Goal: Navigation & Orientation: Understand site structure

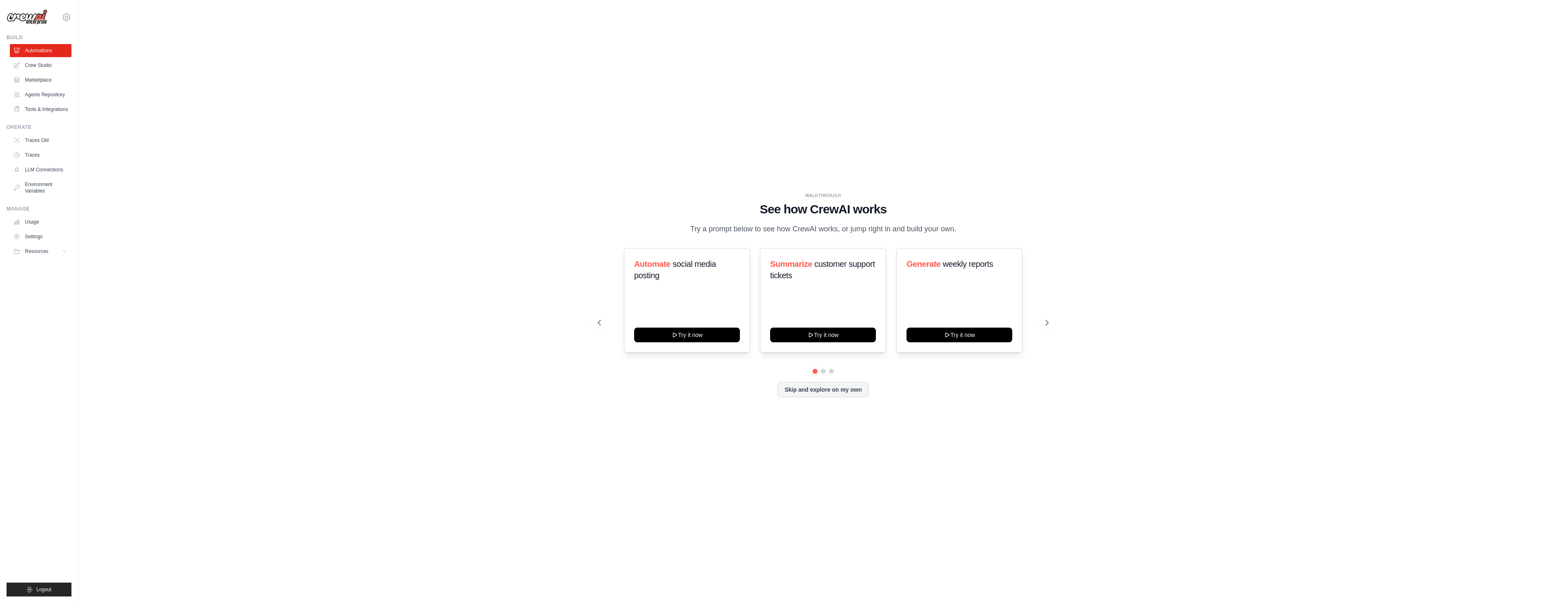
click at [1505, 603] on div at bounding box center [784, 603] width 1568 height 0
click at [1527, 603] on div at bounding box center [784, 603] width 1568 height 0
click at [1497, 603] on div at bounding box center [784, 603] width 1568 height 0
click at [47, 155] on link "Traces" at bounding box center [41, 155] width 61 height 13
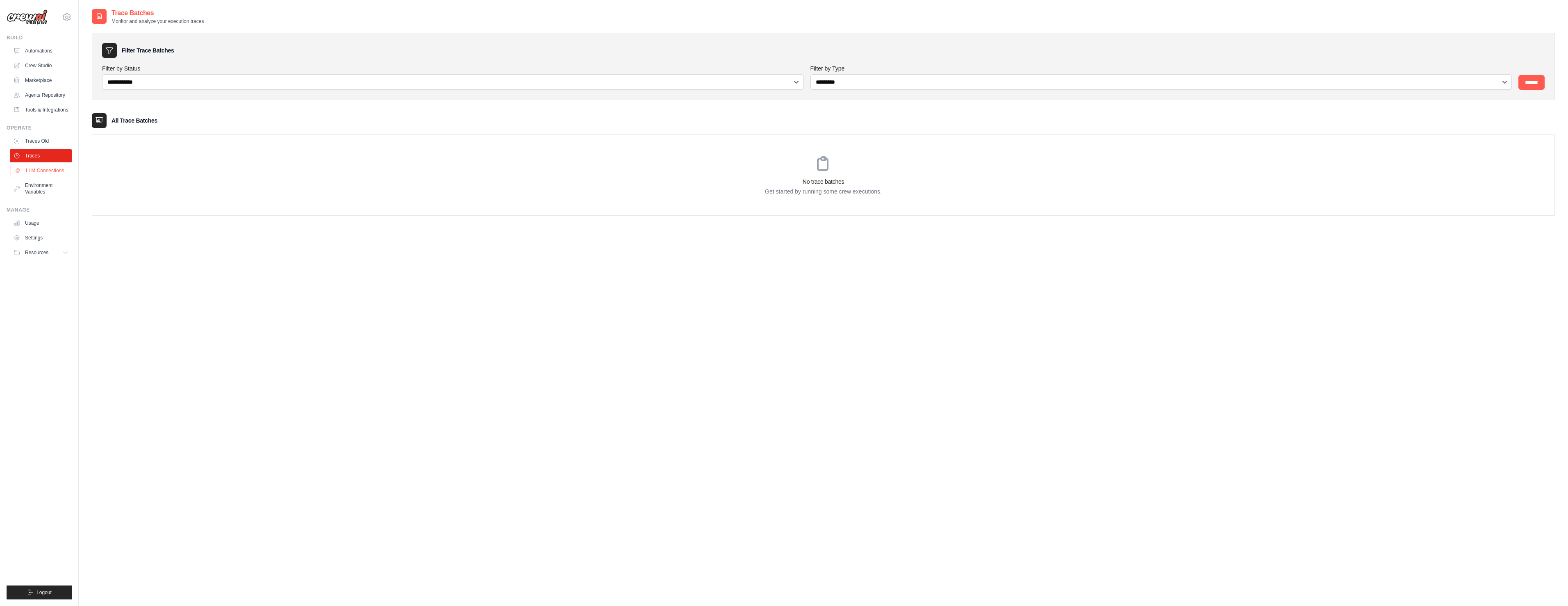
click at [39, 175] on link "LLM Connections" at bounding box center [41, 170] width 62 height 13
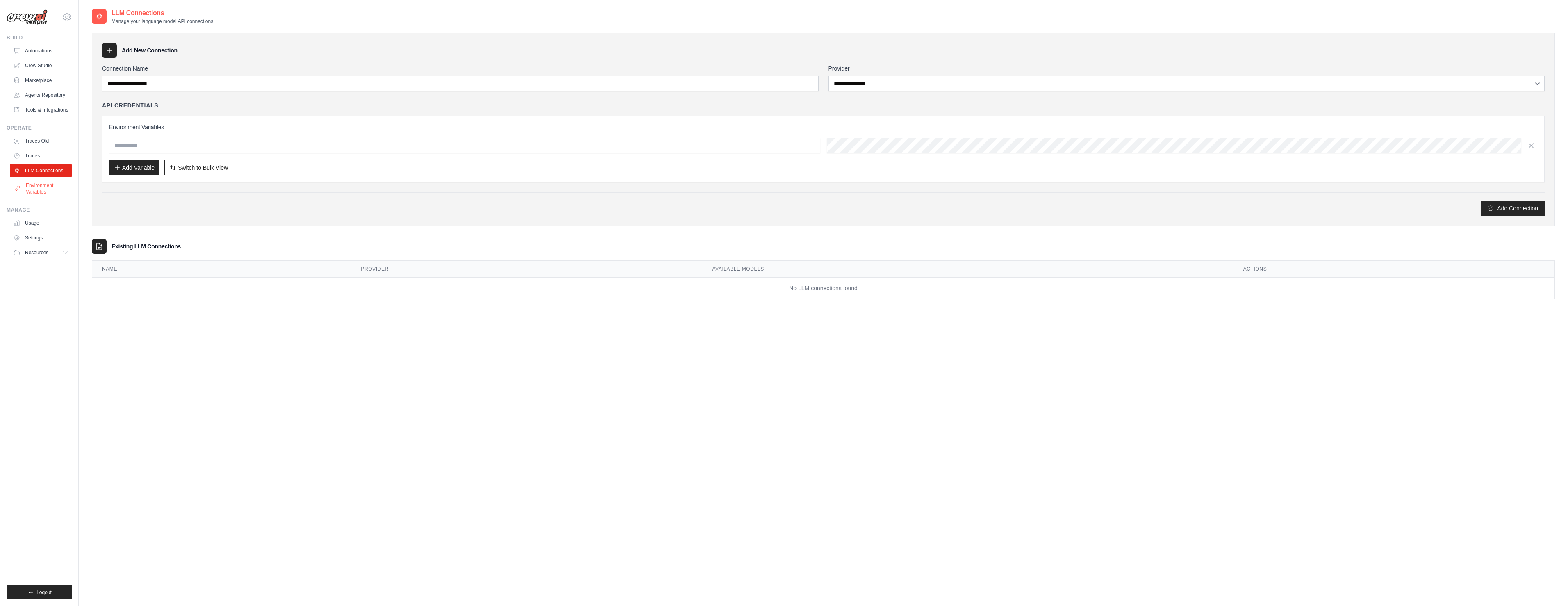
click at [40, 185] on link "Environment Variables" at bounding box center [41, 188] width 62 height 20
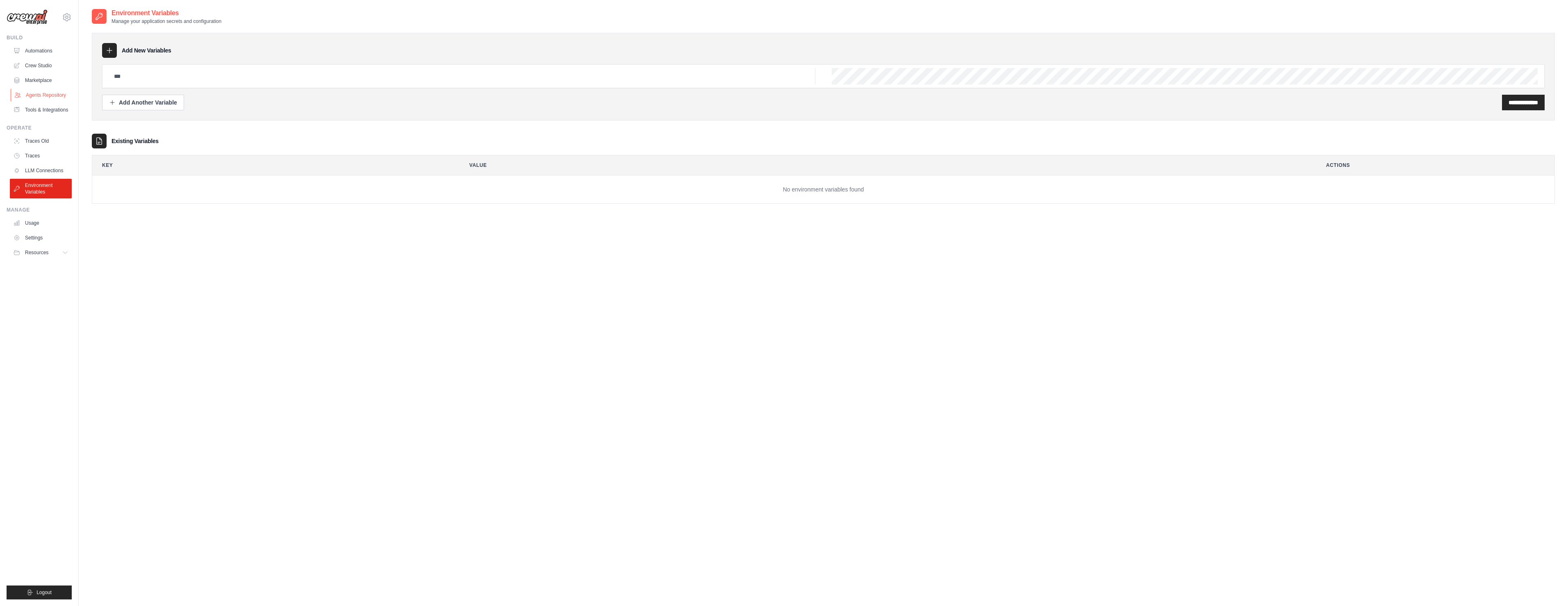
click at [44, 91] on link "Agents Repository" at bounding box center [41, 95] width 62 height 13
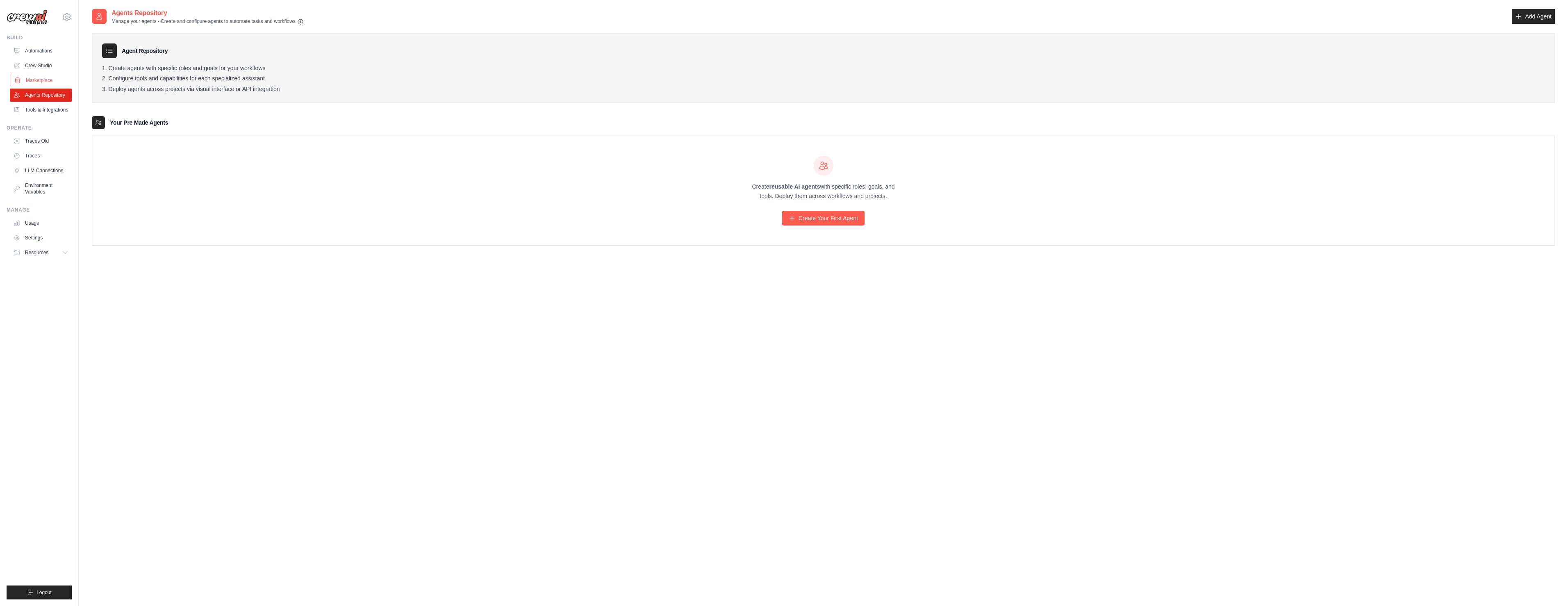
click at [48, 75] on link "Marketplace" at bounding box center [41, 80] width 62 height 13
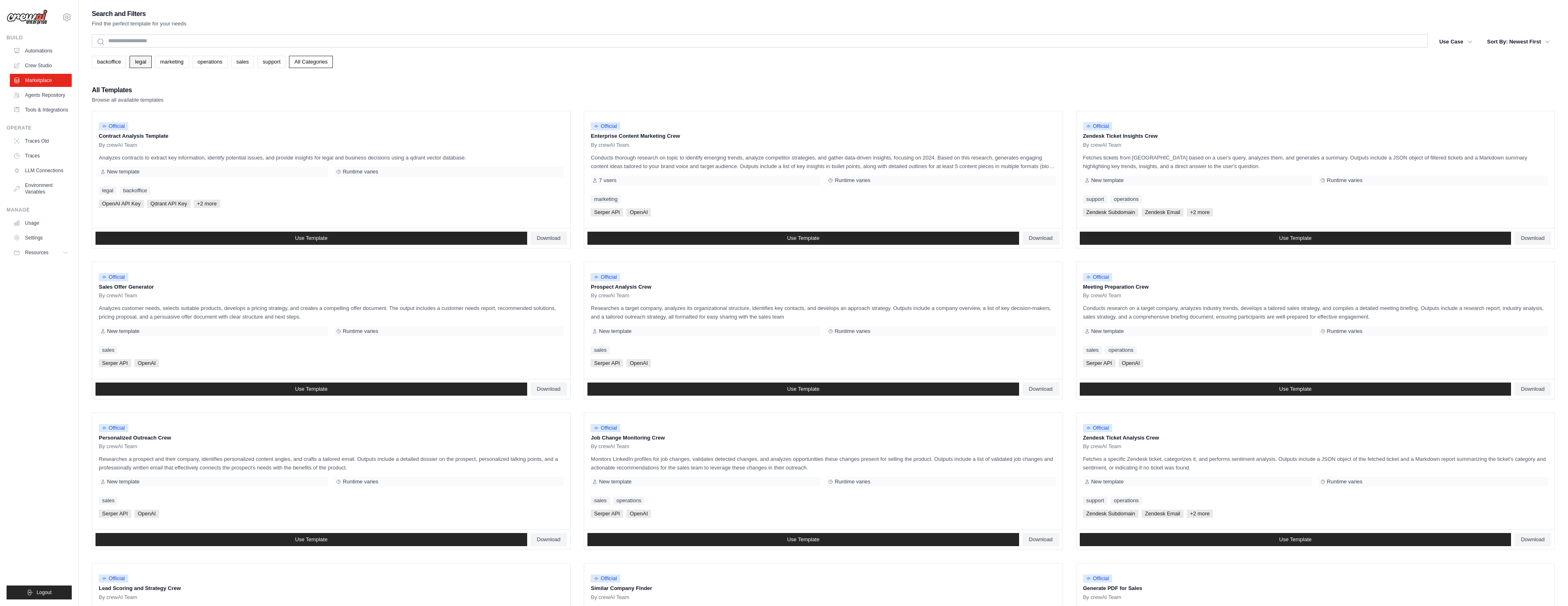
click at [135, 61] on link "legal" at bounding box center [141, 62] width 22 height 12
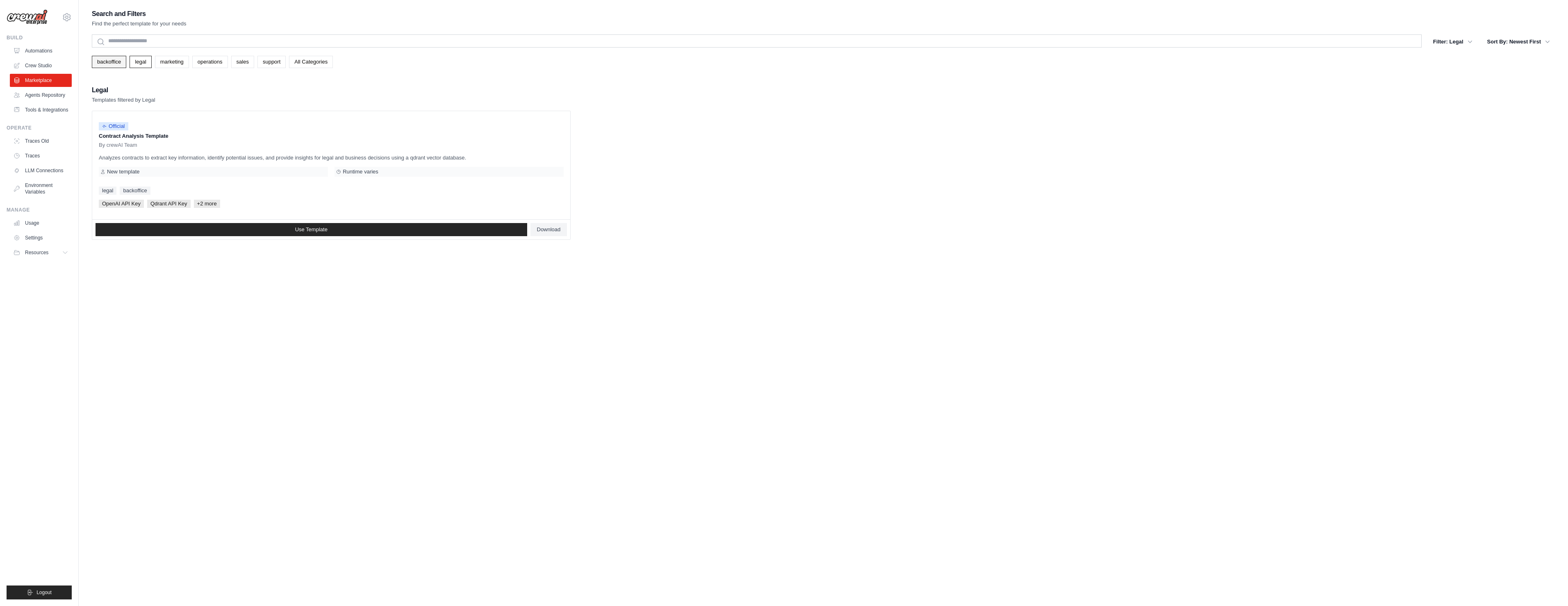
click at [107, 64] on link "backoffice" at bounding box center [109, 62] width 34 height 12
click at [171, 59] on link "marketing" at bounding box center [172, 62] width 34 height 12
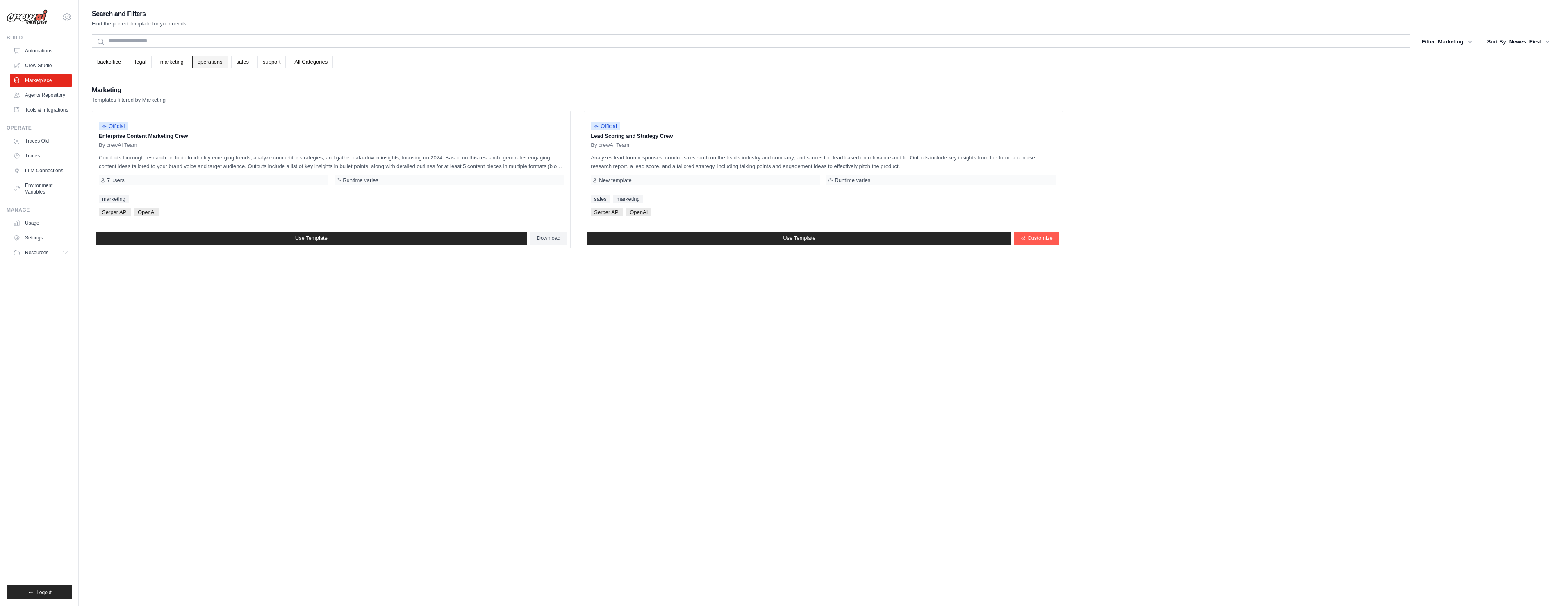
click at [202, 62] on link "operations" at bounding box center [210, 62] width 35 height 12
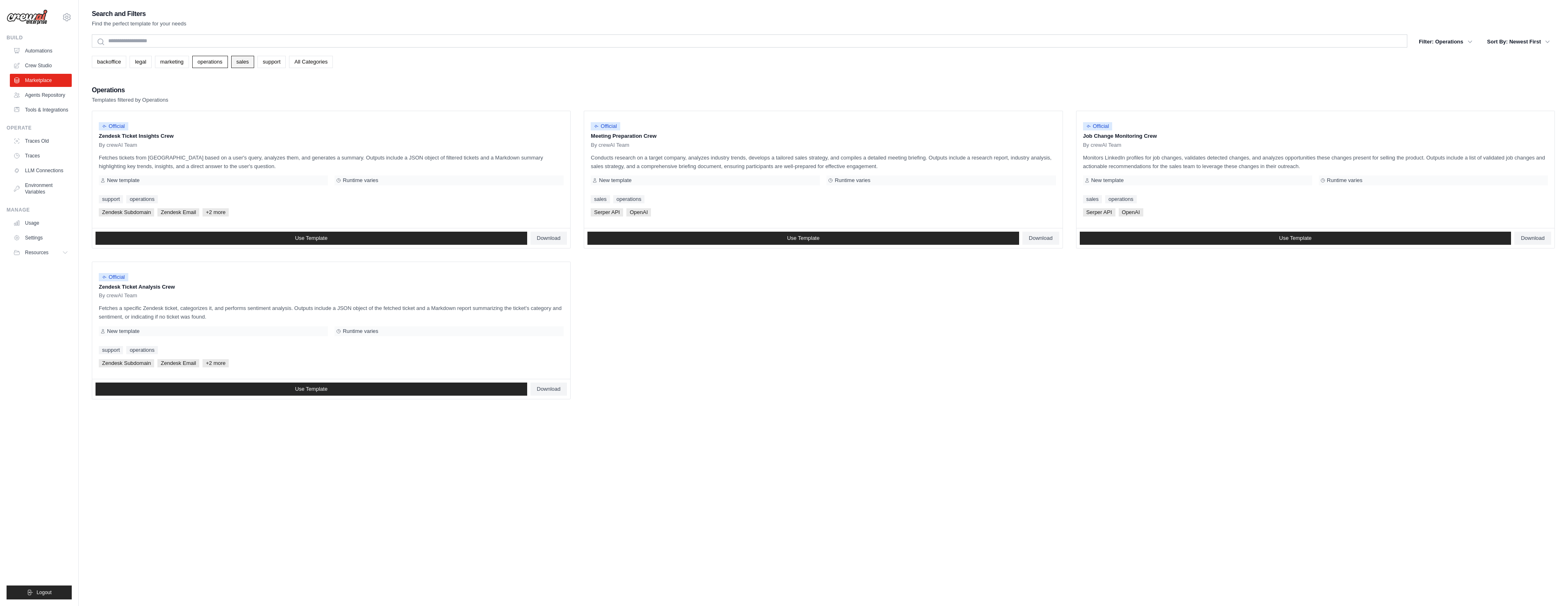
click at [249, 64] on link "sales" at bounding box center [243, 62] width 23 height 12
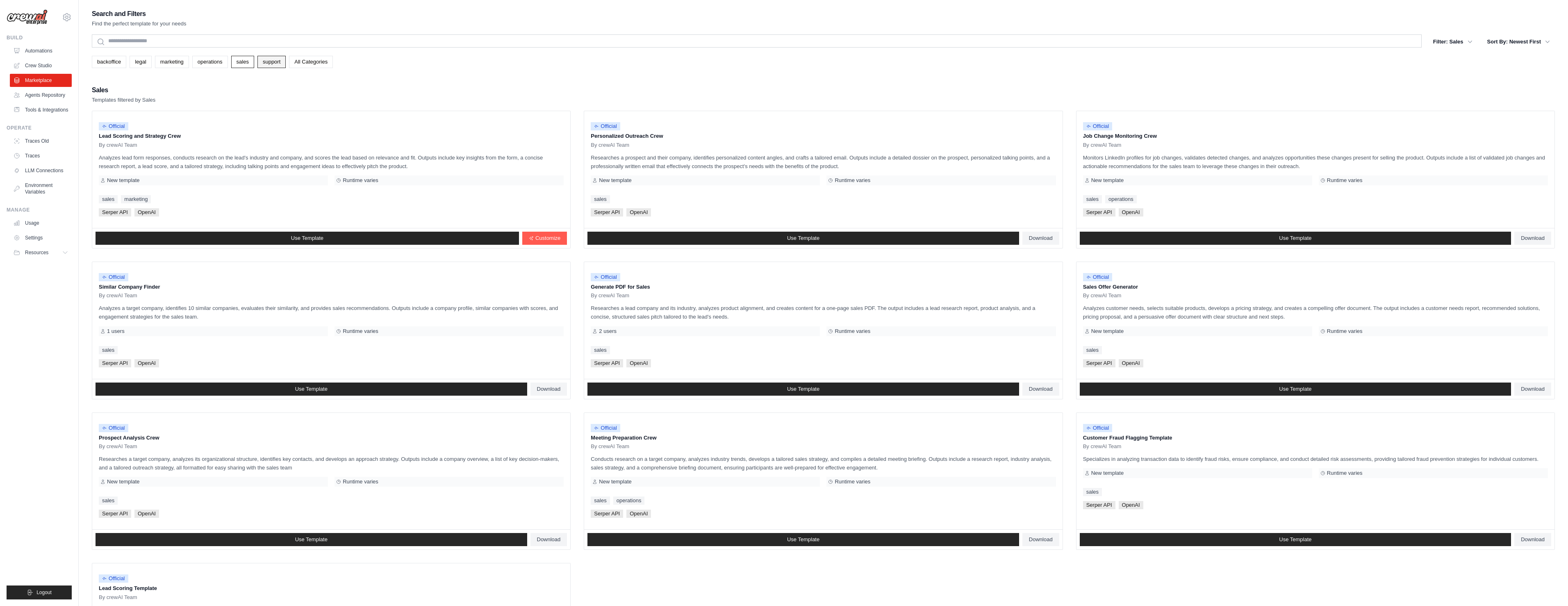
click at [267, 64] on link "support" at bounding box center [271, 62] width 28 height 12
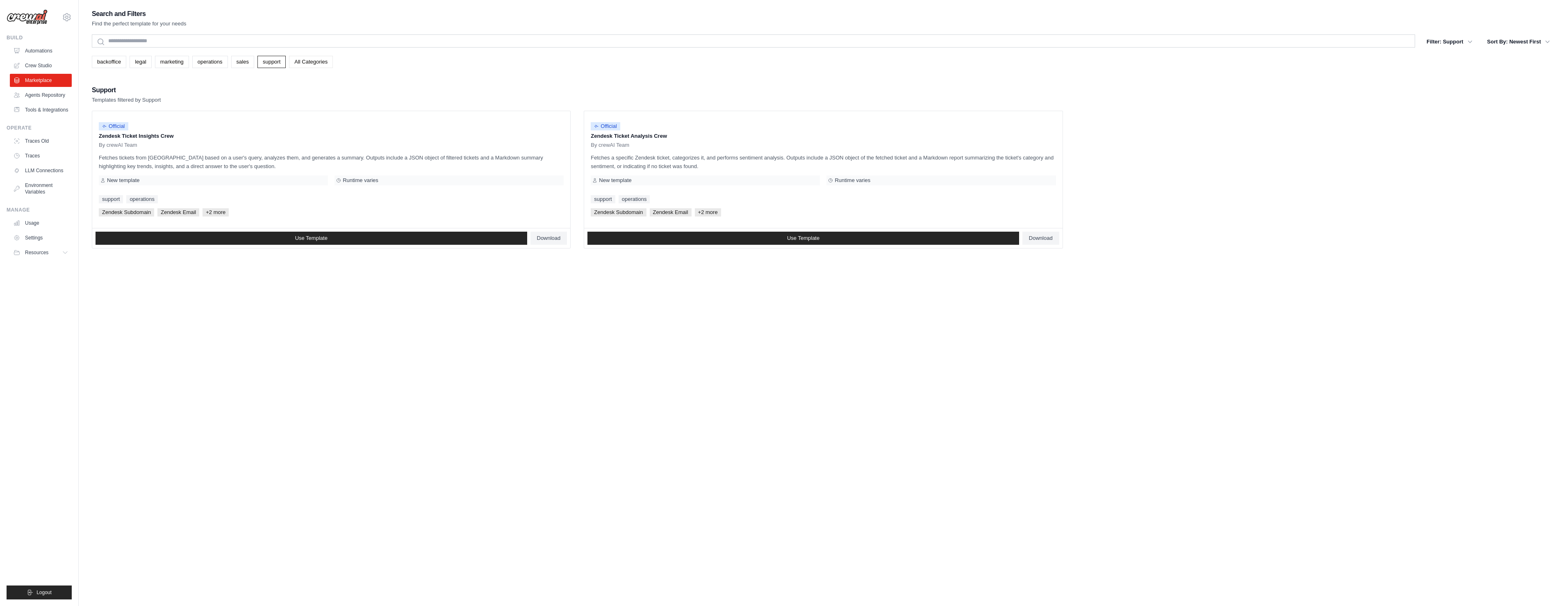
click at [309, 65] on link "All Categories" at bounding box center [311, 62] width 44 height 12
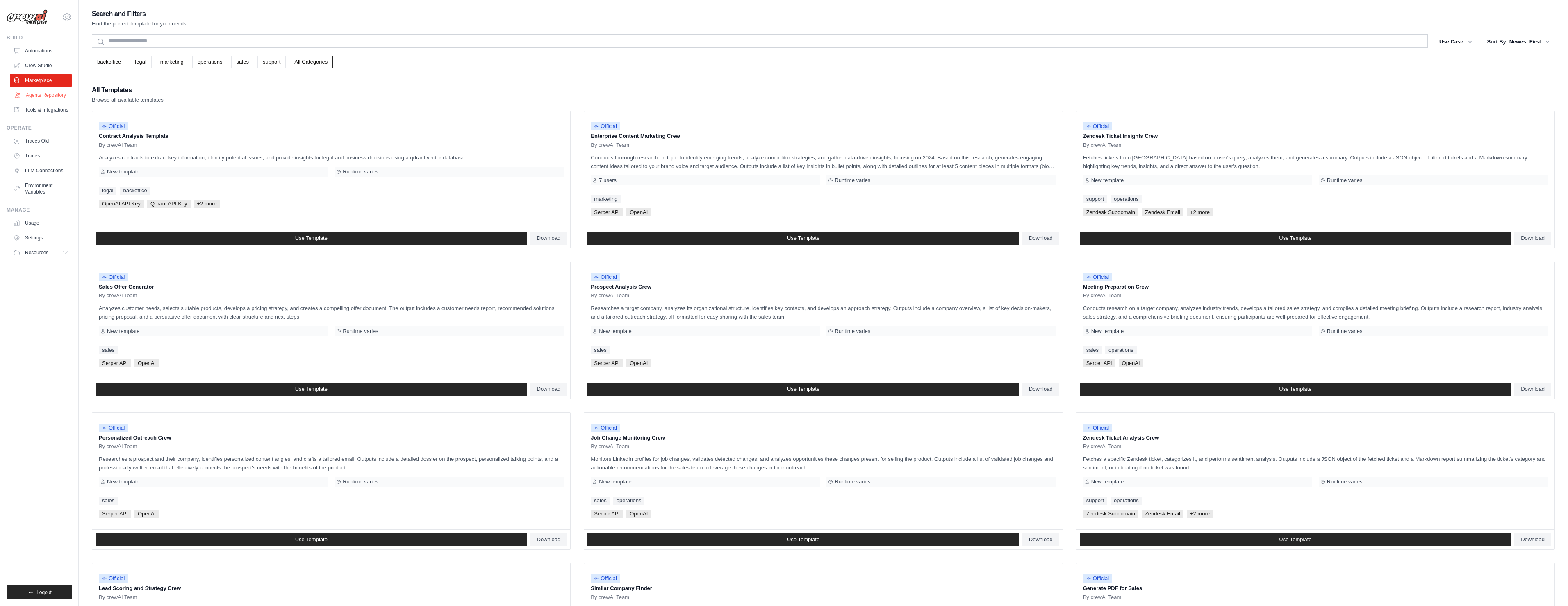
click at [38, 95] on link "Agents Repository" at bounding box center [41, 95] width 62 height 13
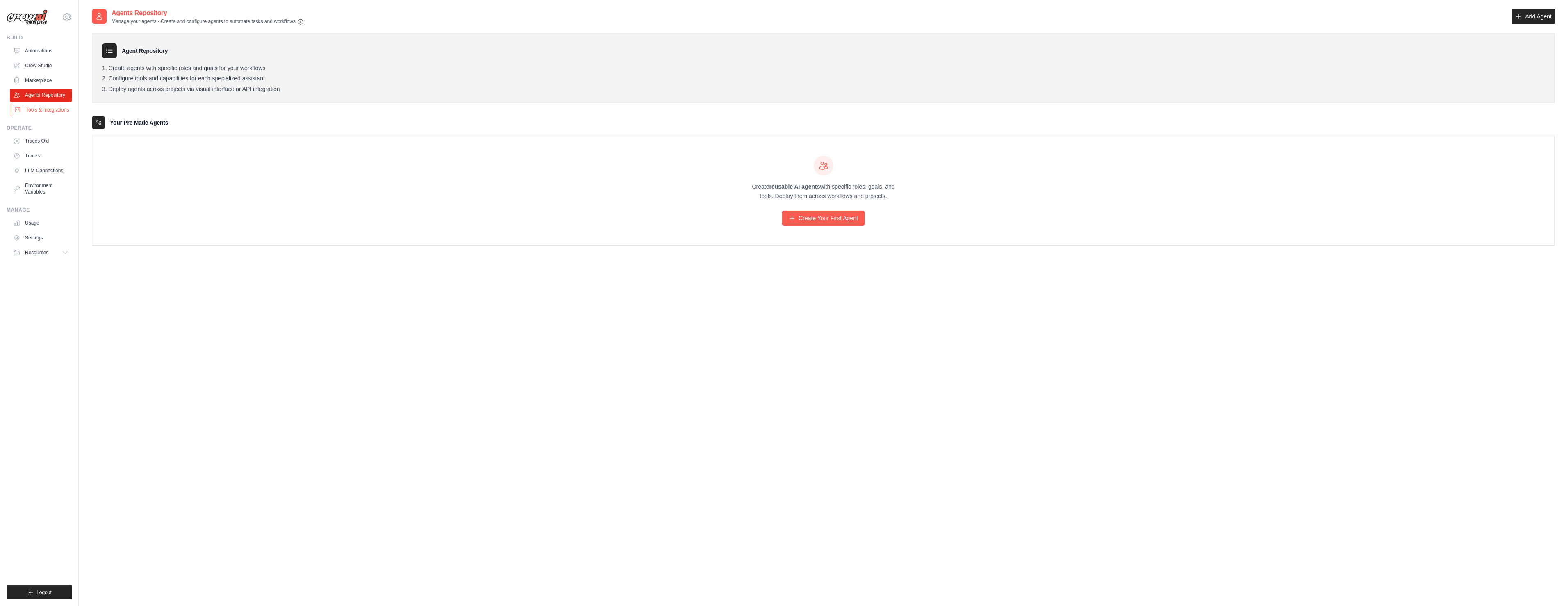
click at [39, 110] on link "Tools & Integrations" at bounding box center [41, 109] width 62 height 13
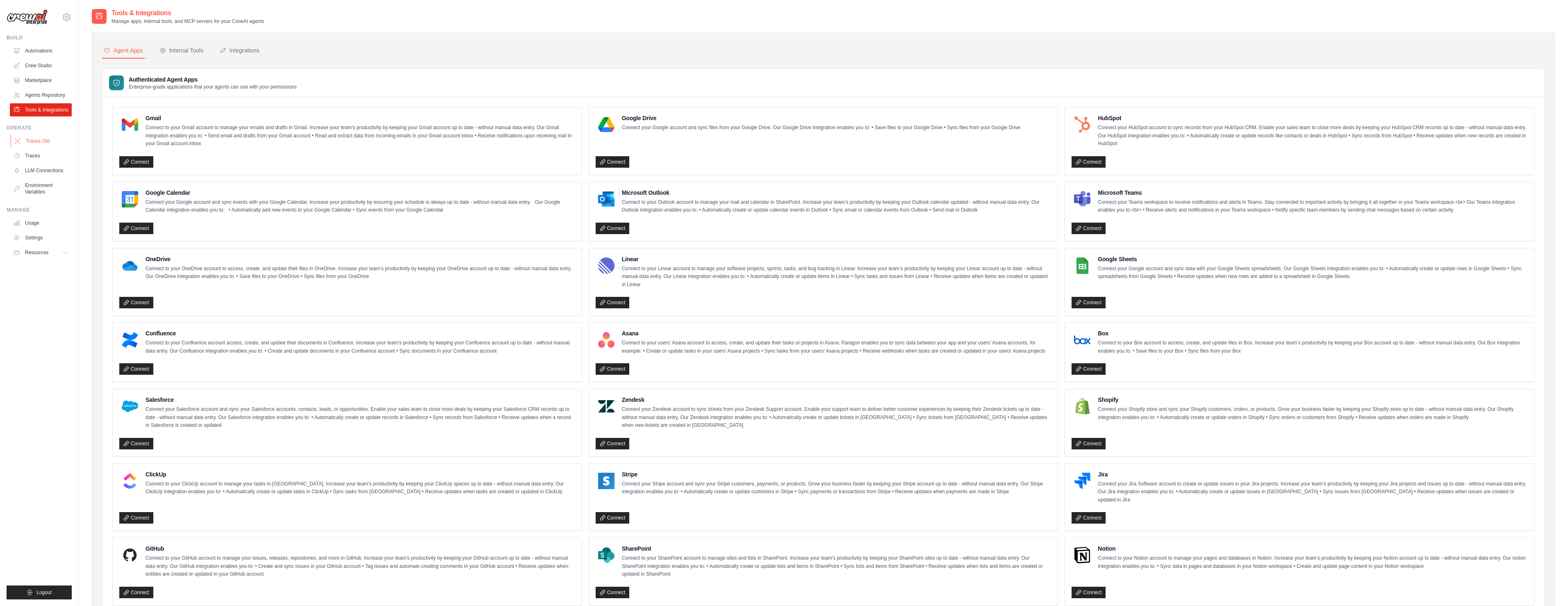
click at [40, 136] on link "Traces Old" at bounding box center [41, 141] width 62 height 13
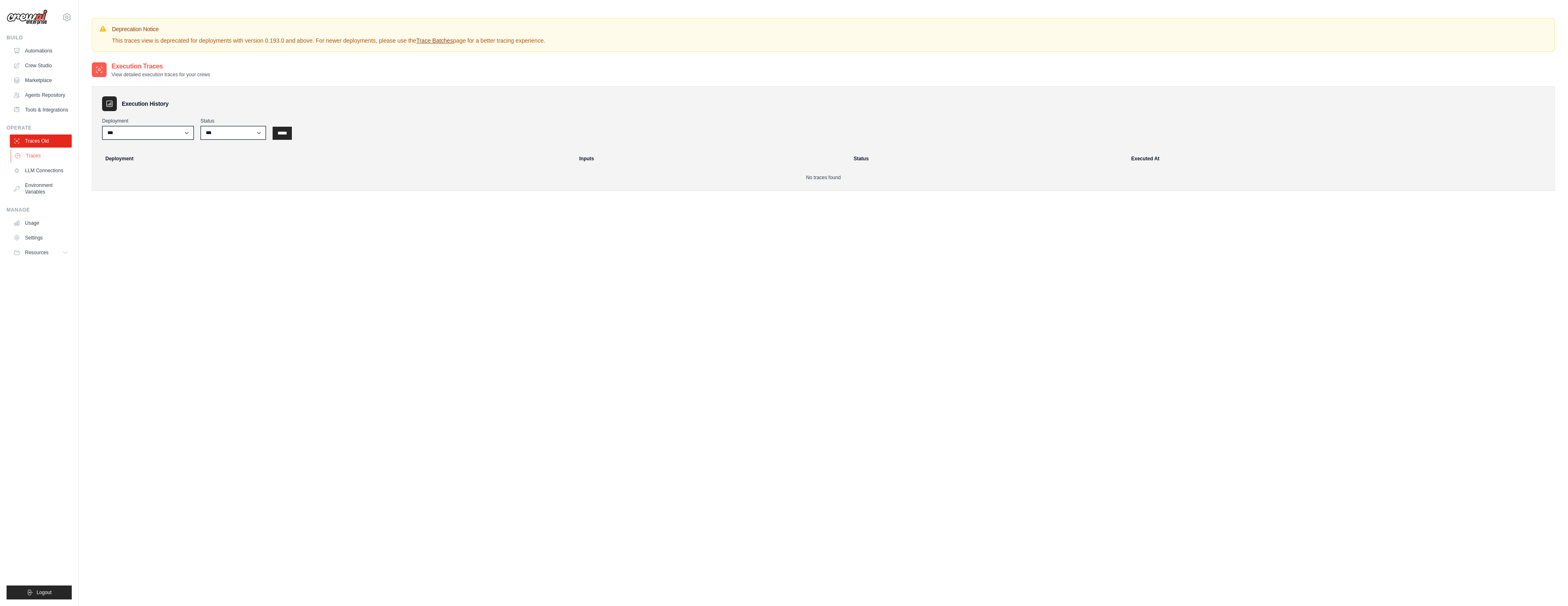
click at [40, 158] on link "Traces" at bounding box center [41, 155] width 62 height 13
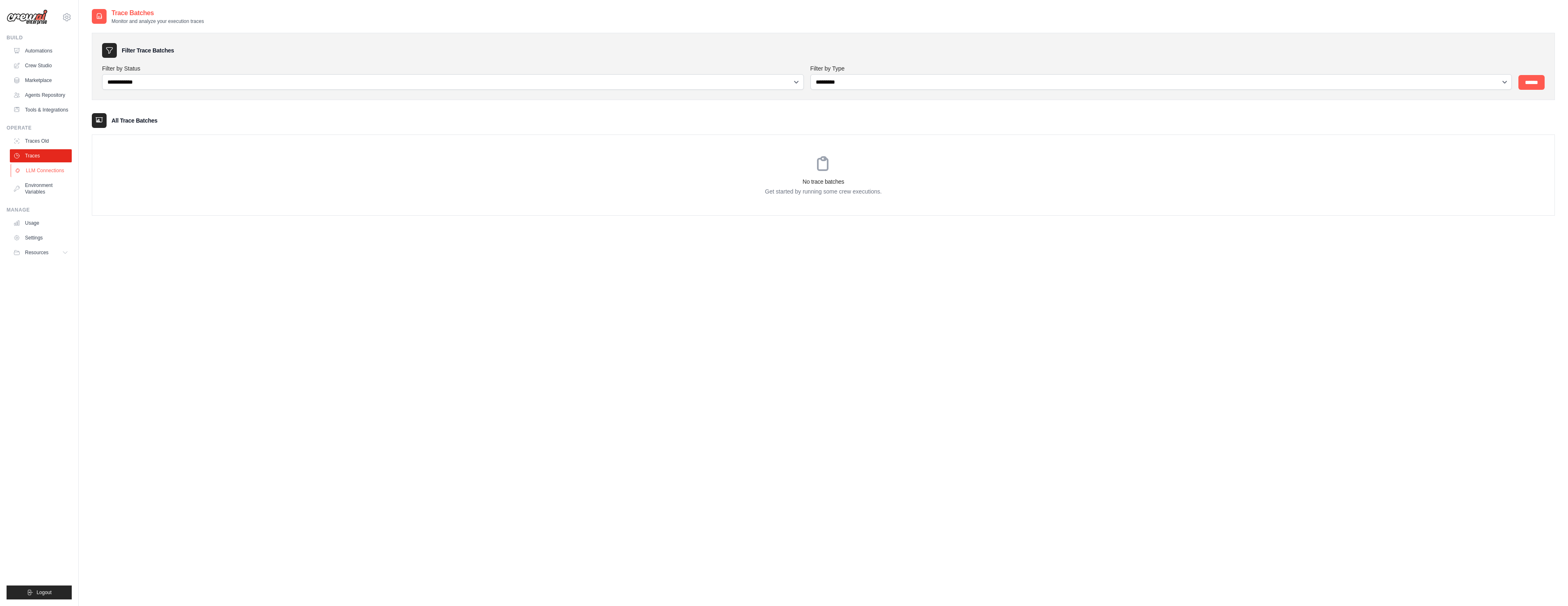
click at [40, 169] on link "LLM Connections" at bounding box center [41, 170] width 62 height 13
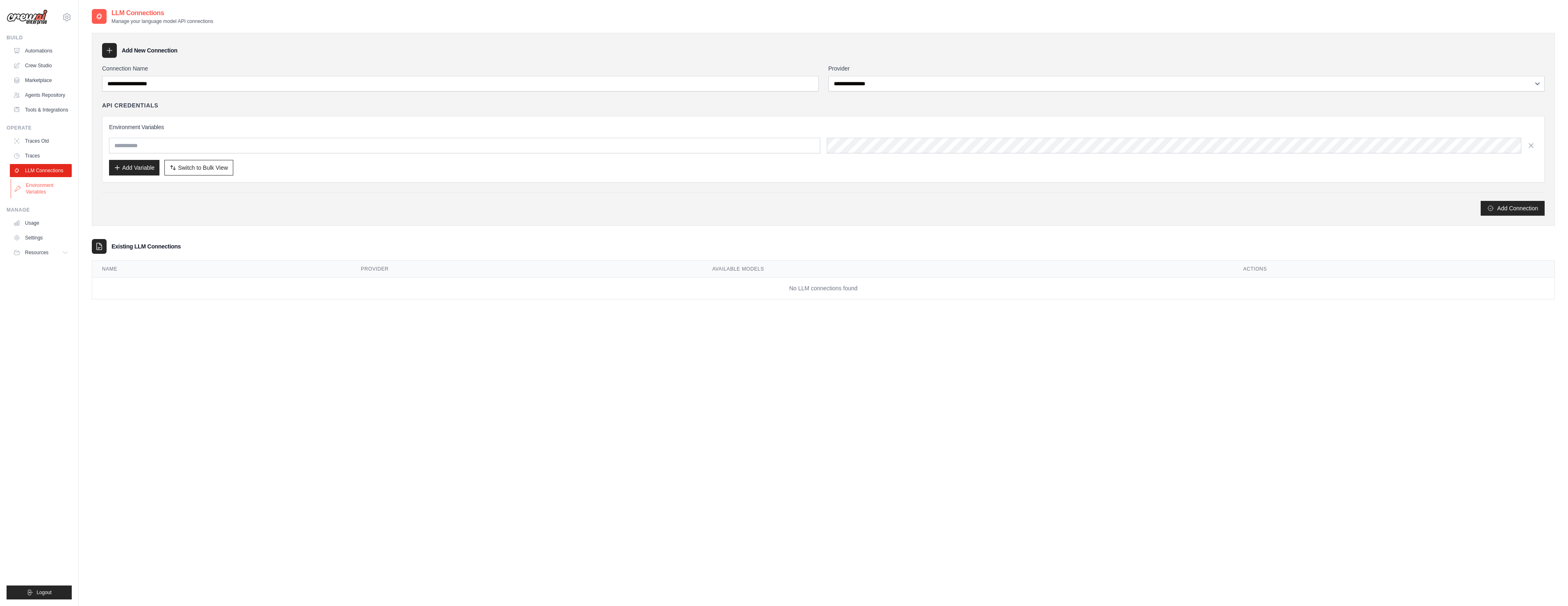
click at [44, 187] on link "Environment Variables" at bounding box center [41, 188] width 62 height 20
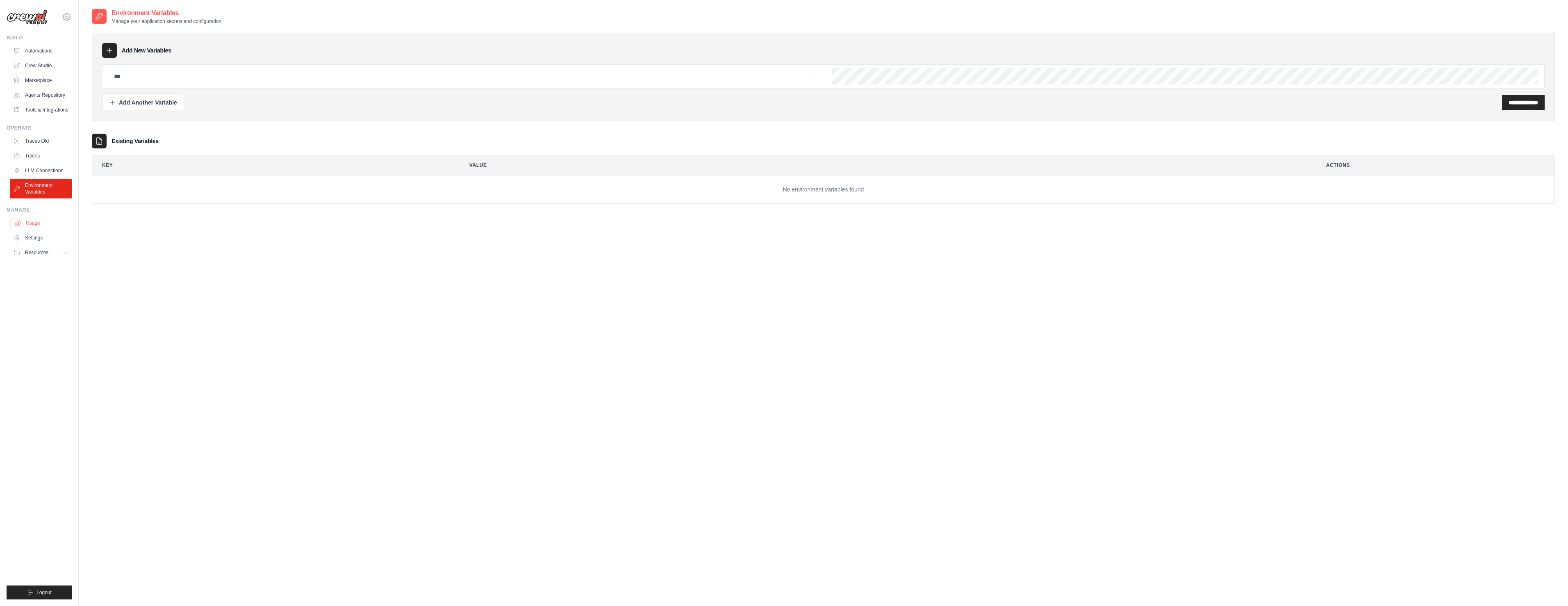
click at [42, 221] on link "Usage" at bounding box center [41, 223] width 62 height 13
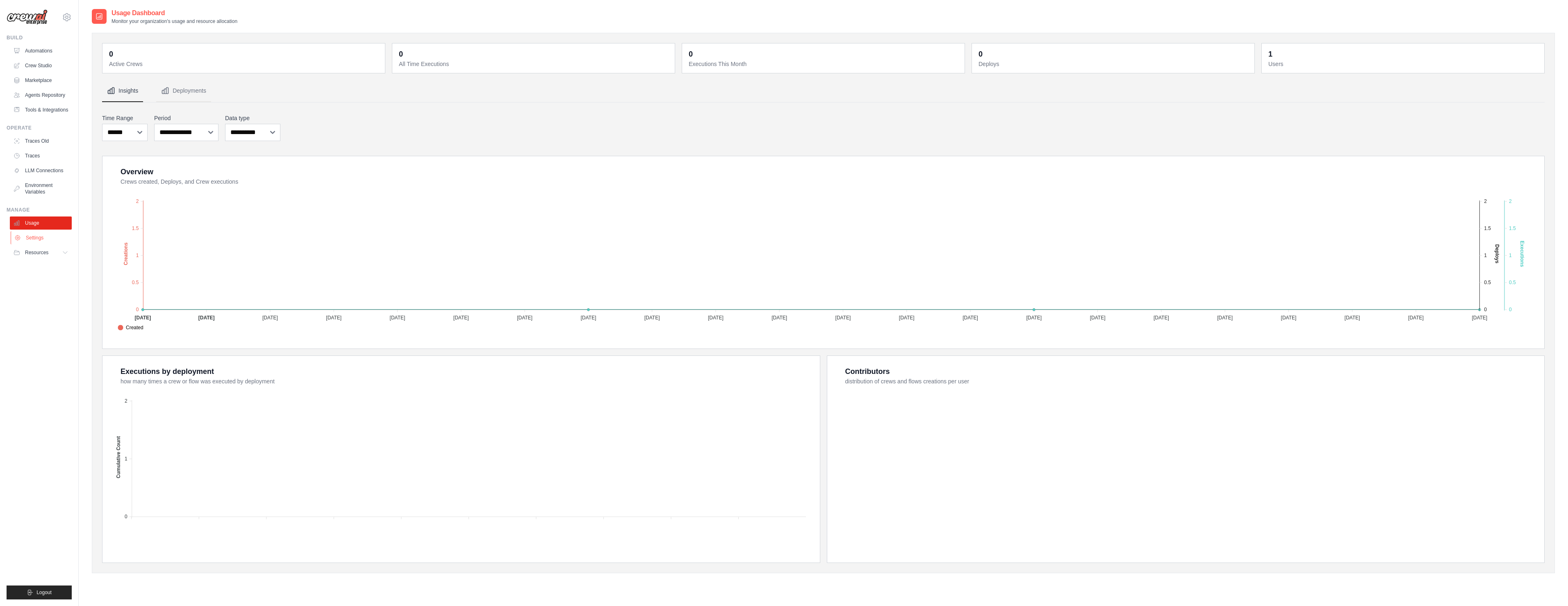
click at [42, 236] on link "Settings" at bounding box center [41, 237] width 62 height 13
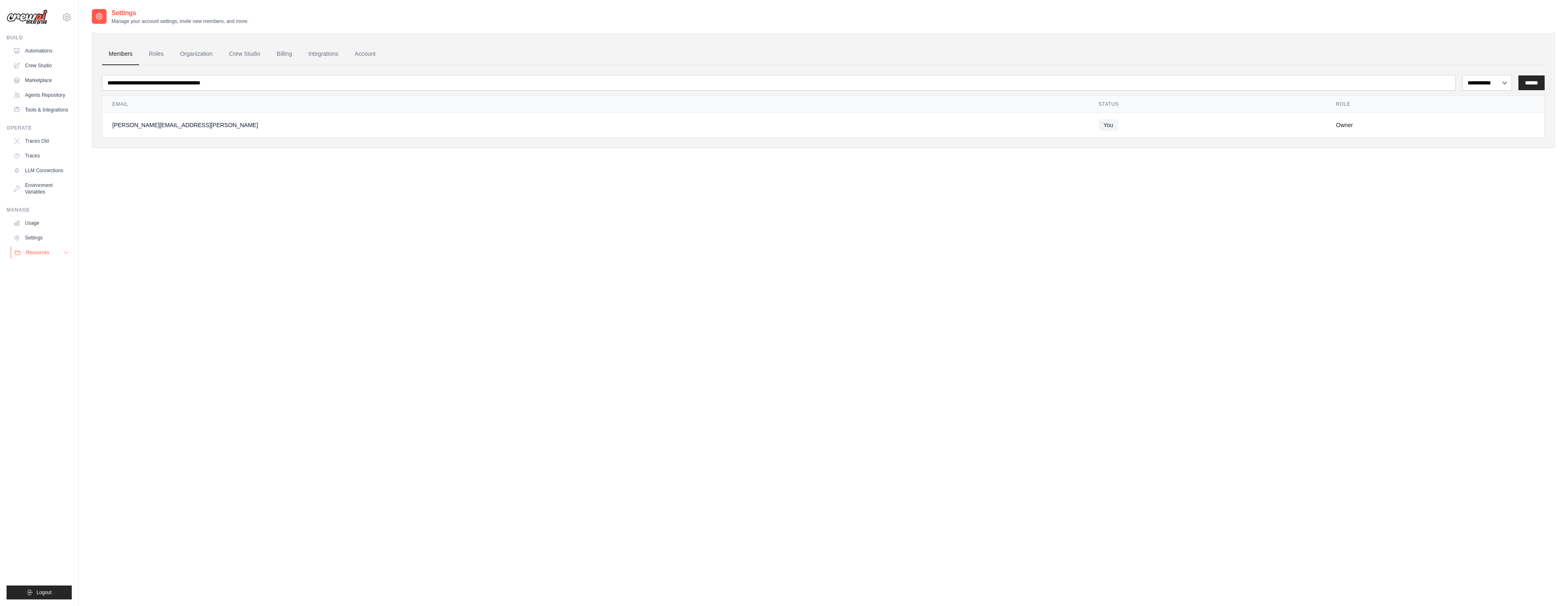
click at [41, 253] on span "Resources" at bounding box center [37, 253] width 23 height 7
click at [42, 264] on span "Documentation" at bounding box center [46, 267] width 33 height 7
